Goal: Information Seeking & Learning: Learn about a topic

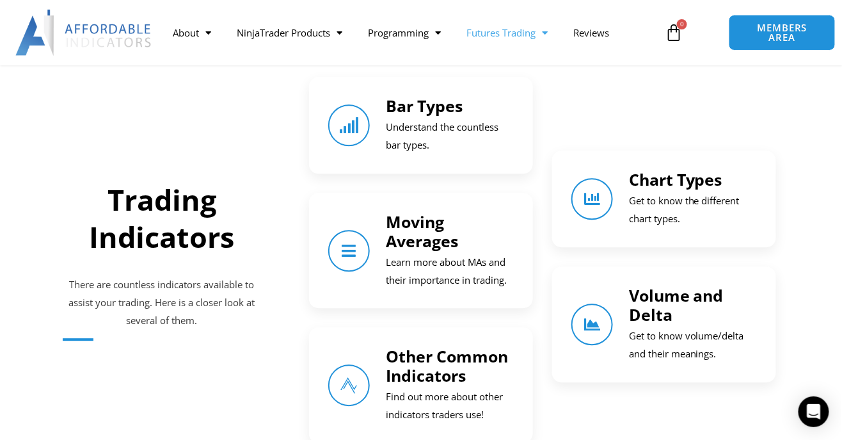
scroll to position [873, 0]
click at [672, 201] on p "Get to know the different chart types." at bounding box center [693, 210] width 128 height 36
click at [166, 305] on p "There are countless indicators available to assist your trading. Here is a clos…" at bounding box center [162, 303] width 198 height 54
click at [168, 218] on h2 "Trading Indicators" at bounding box center [162, 218] width 198 height 75
click at [618, 210] on div "Chart Types Get to know the different chart types." at bounding box center [664, 199] width 186 height 58
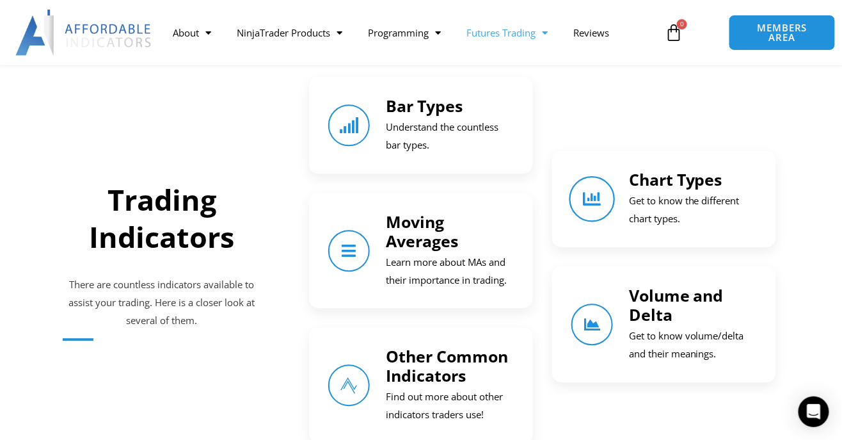
click at [604, 206] on link "Chart Types" at bounding box center [592, 199] width 46 height 46
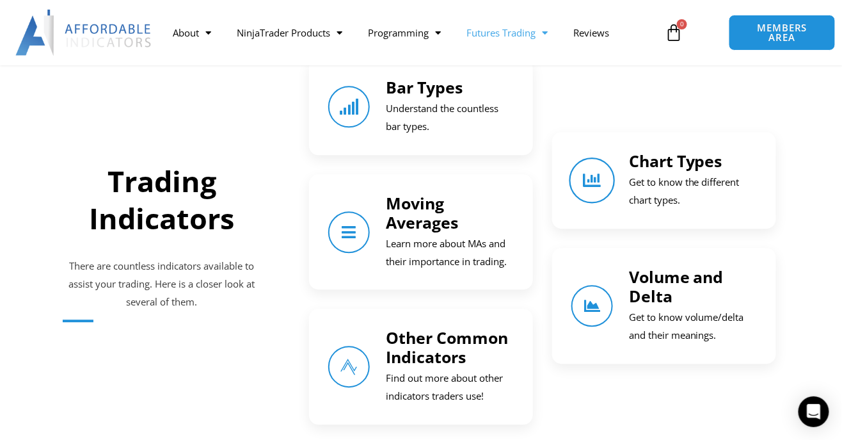
scroll to position [914, 0]
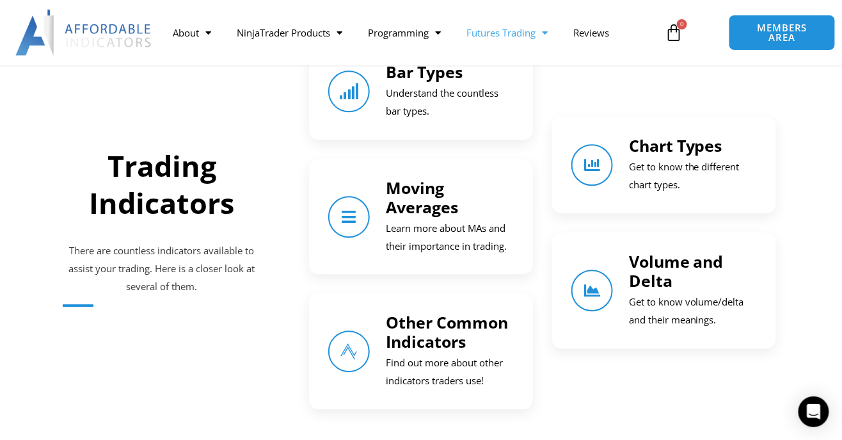
click at [704, 177] on p "Get to know the different chart types." at bounding box center [693, 176] width 128 height 36
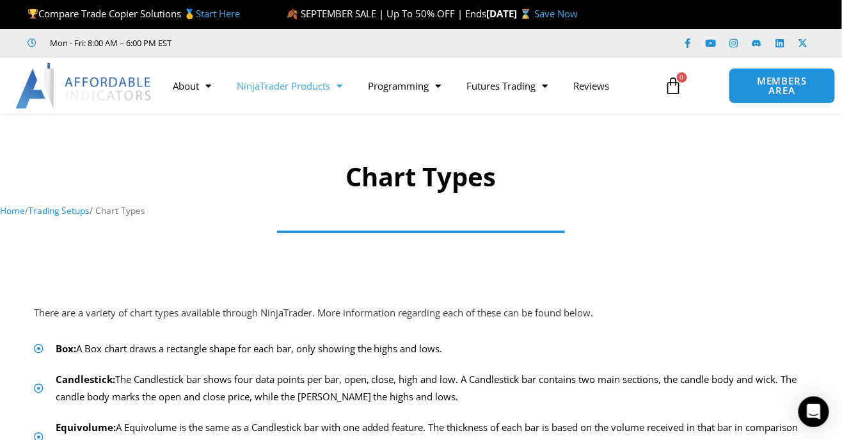
click at [333, 86] on span "Menu" at bounding box center [336, 86] width 12 height 22
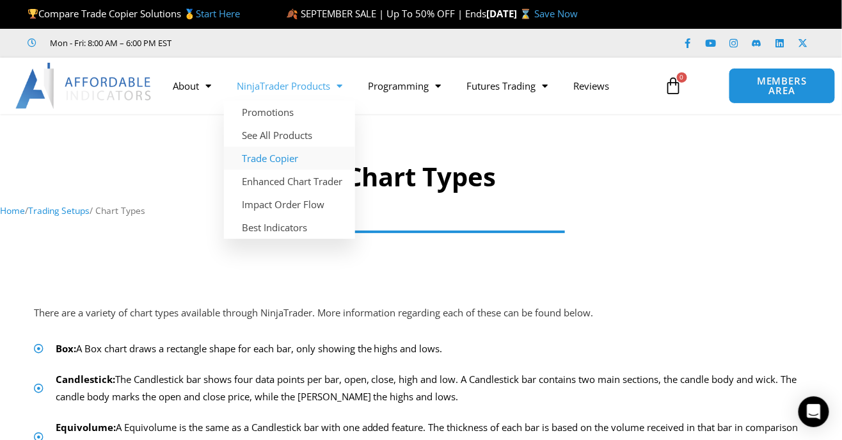
click at [287, 157] on link "Trade Copier" at bounding box center [289, 158] width 131 height 23
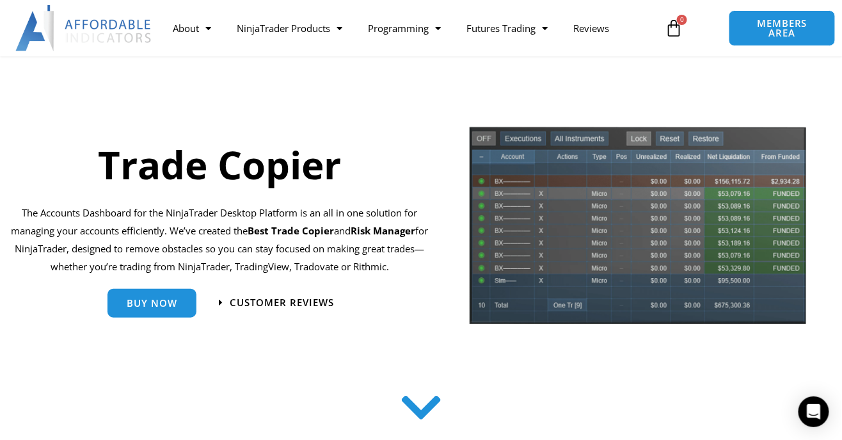
scroll to position [56, 0]
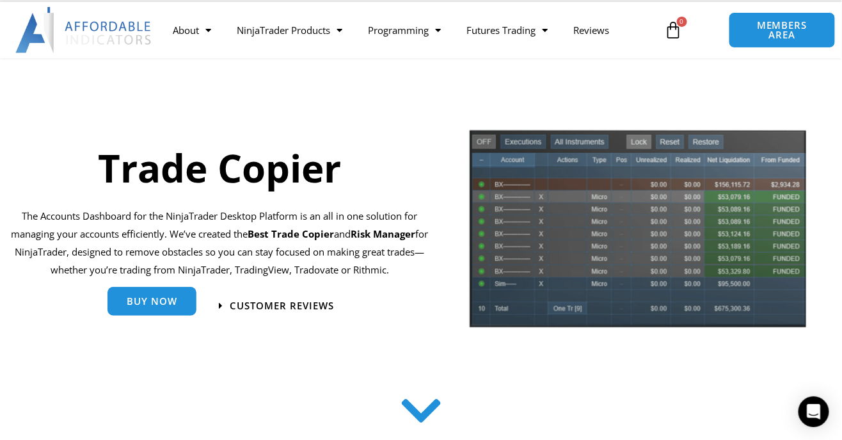
click at [163, 306] on span "Buy Now" at bounding box center [152, 301] width 51 height 10
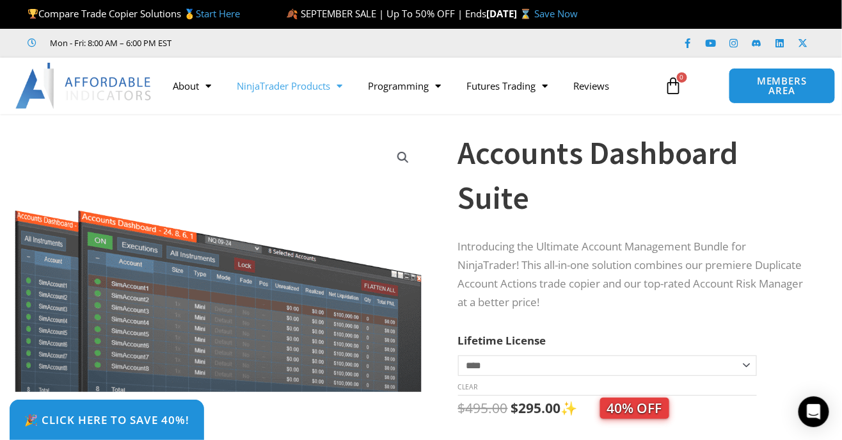
click at [331, 90] on link "NinjaTrader Products" at bounding box center [289, 85] width 131 height 29
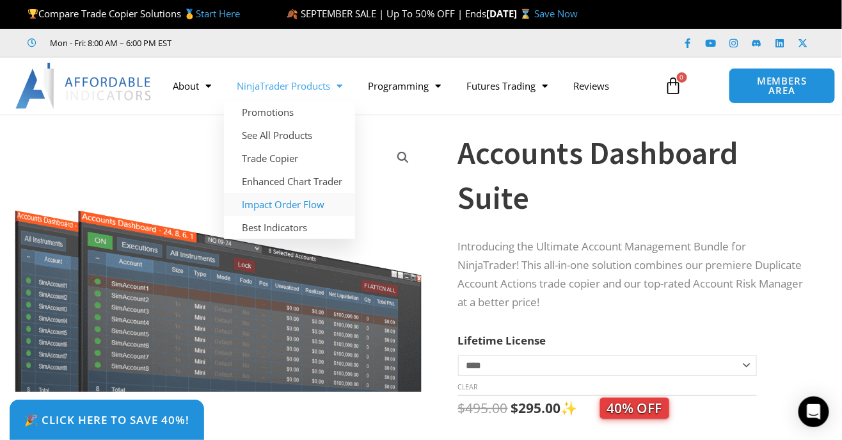
click at [312, 202] on link "Impact Order Flow" at bounding box center [289, 204] width 131 height 23
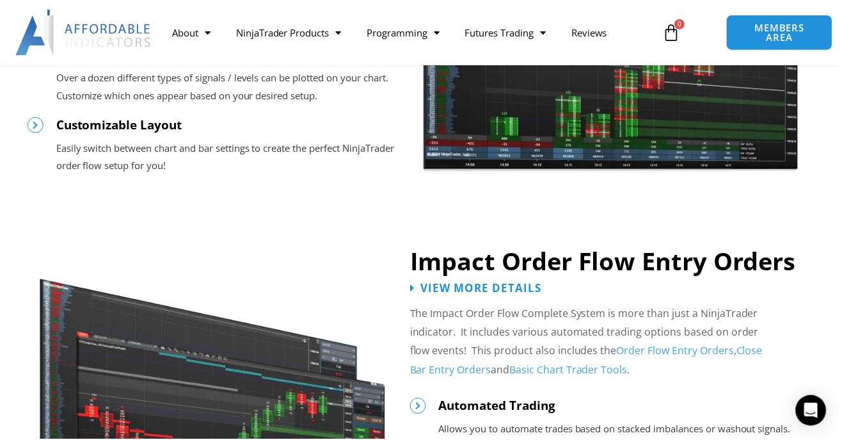
scroll to position [1257, 0]
